Goal: Information Seeking & Learning: Find specific fact

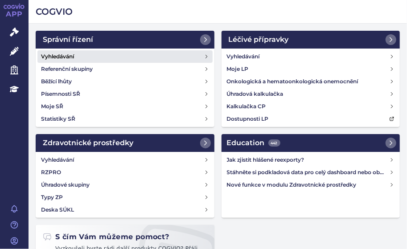
click at [54, 56] on h4 "Vyhledávání" at bounding box center [57, 56] width 33 height 9
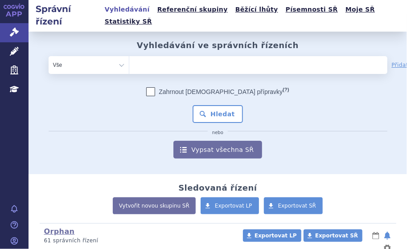
click at [160, 56] on ul at bounding box center [231, 63] width 204 height 14
click at [129, 56] on select at bounding box center [129, 65] width 0 height 18
click at [160, 56] on ul at bounding box center [231, 63] width 204 height 14
click at [129, 56] on select at bounding box center [129, 65] width 0 height 18
type input "pe"
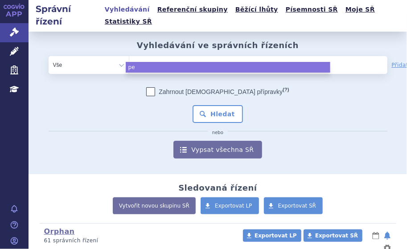
type input "pee"
type input "peet"
type input "pe"
type input "pem"
type input "peme"
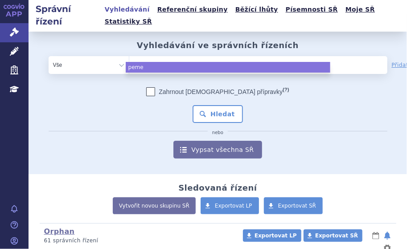
type input "pemet"
type input "pemetre"
type input "pemetrexe"
type input "[MEDICAL_DATA]"
select select "[MEDICAL_DATA]"
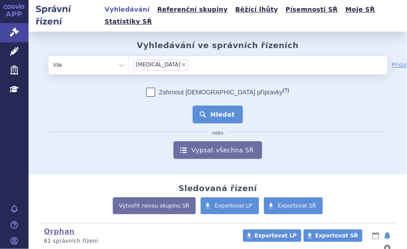
click at [210, 106] on button "Hledat" at bounding box center [217, 115] width 50 height 18
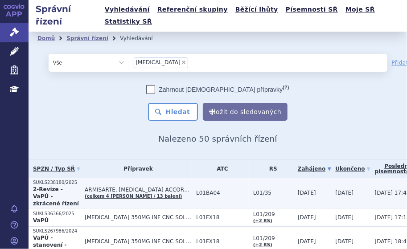
click at [167, 187] on span "ARMISARTE, [MEDICAL_DATA] ACCORD, [MEDICAL_DATA] EVER PHARMA…" at bounding box center [138, 190] width 107 height 6
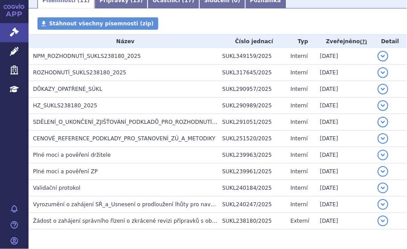
scroll to position [179, 0]
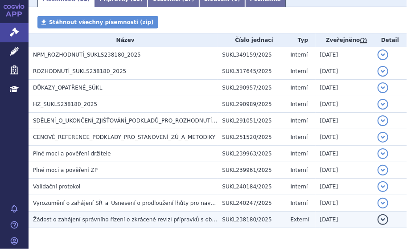
click at [135, 215] on h3 "Žádost o zahájení správního řízení o zkrácené revizi přípravků s obsahem LL pem…" at bounding box center [125, 219] width 185 height 9
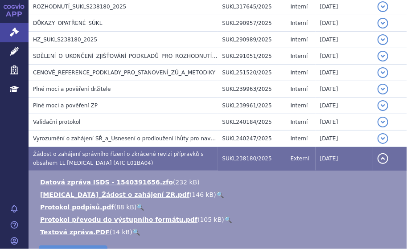
scroll to position [258, 0]
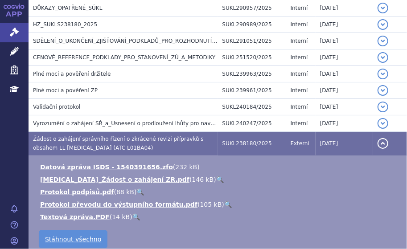
click at [216, 176] on link "🔍" at bounding box center [220, 179] width 8 height 7
